Goal: Task Accomplishment & Management: Manage account settings

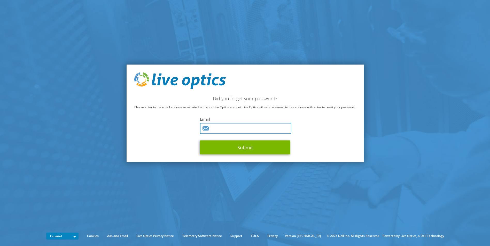
click at [235, 132] on input "text" at bounding box center [245, 128] width 91 height 11
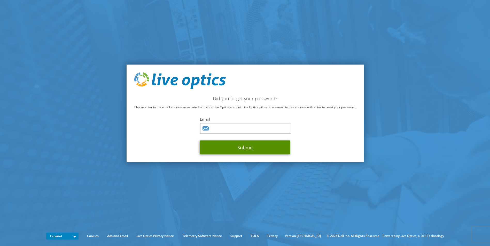
click at [239, 148] on button "Submit" at bounding box center [245, 148] width 90 height 14
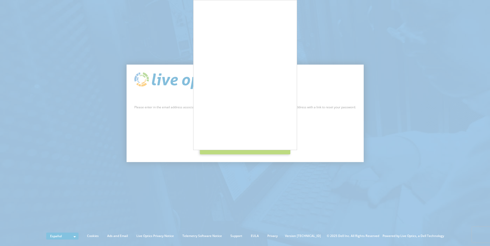
click at [226, 129] on input "text" at bounding box center [245, 128] width 91 height 11
type input "[PERSON_NAME][EMAIL_ADDRESS][PERSON_NAME][DOMAIN_NAME]"
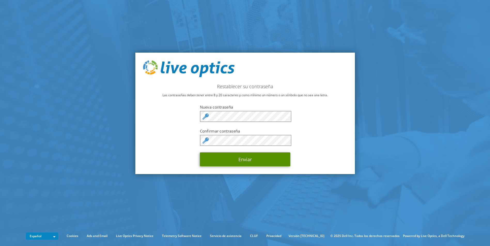
click at [237, 162] on button "Enviar" at bounding box center [245, 160] width 90 height 14
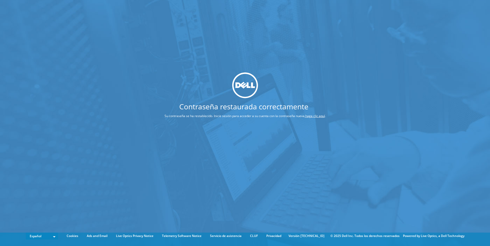
click at [317, 116] on link "haga clic aquí" at bounding box center [315, 116] width 20 height 4
